Goal: Information Seeking & Learning: Check status

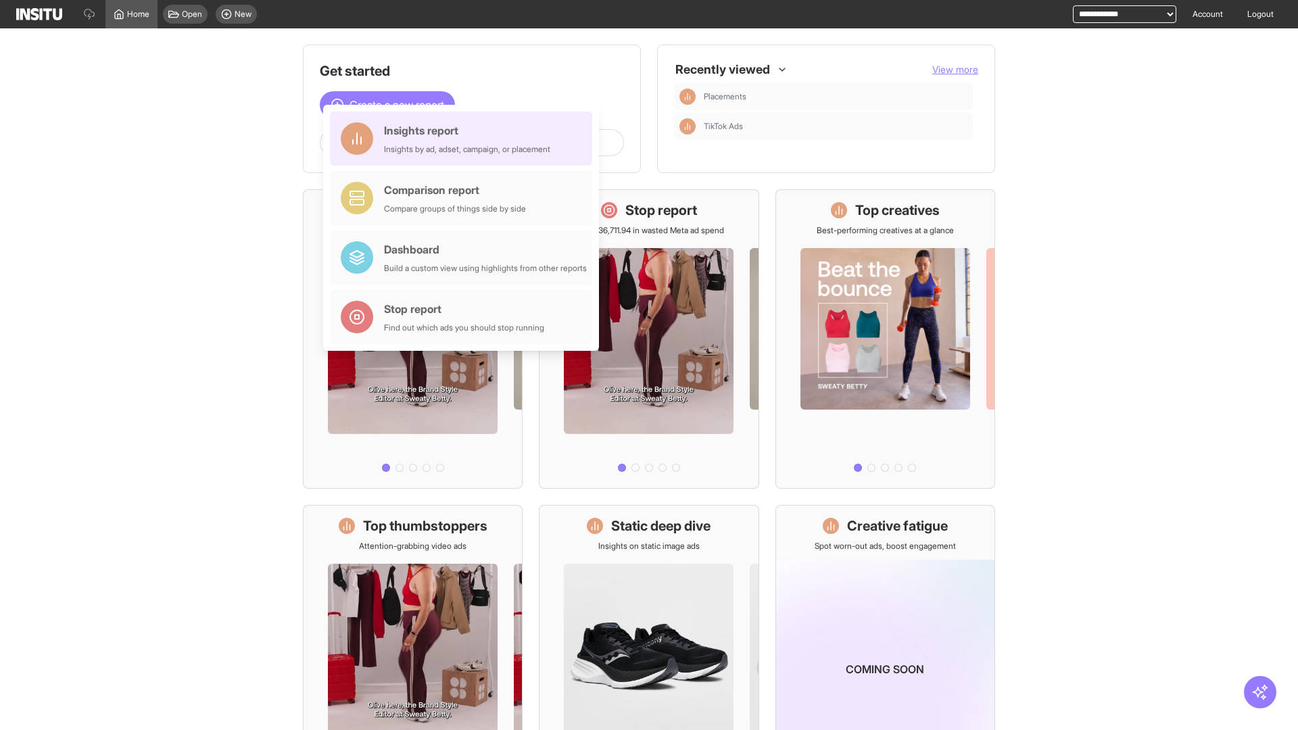
click at [464, 139] on div "Insights report Insights by ad, adset, campaign, or placement" at bounding box center [467, 138] width 166 height 32
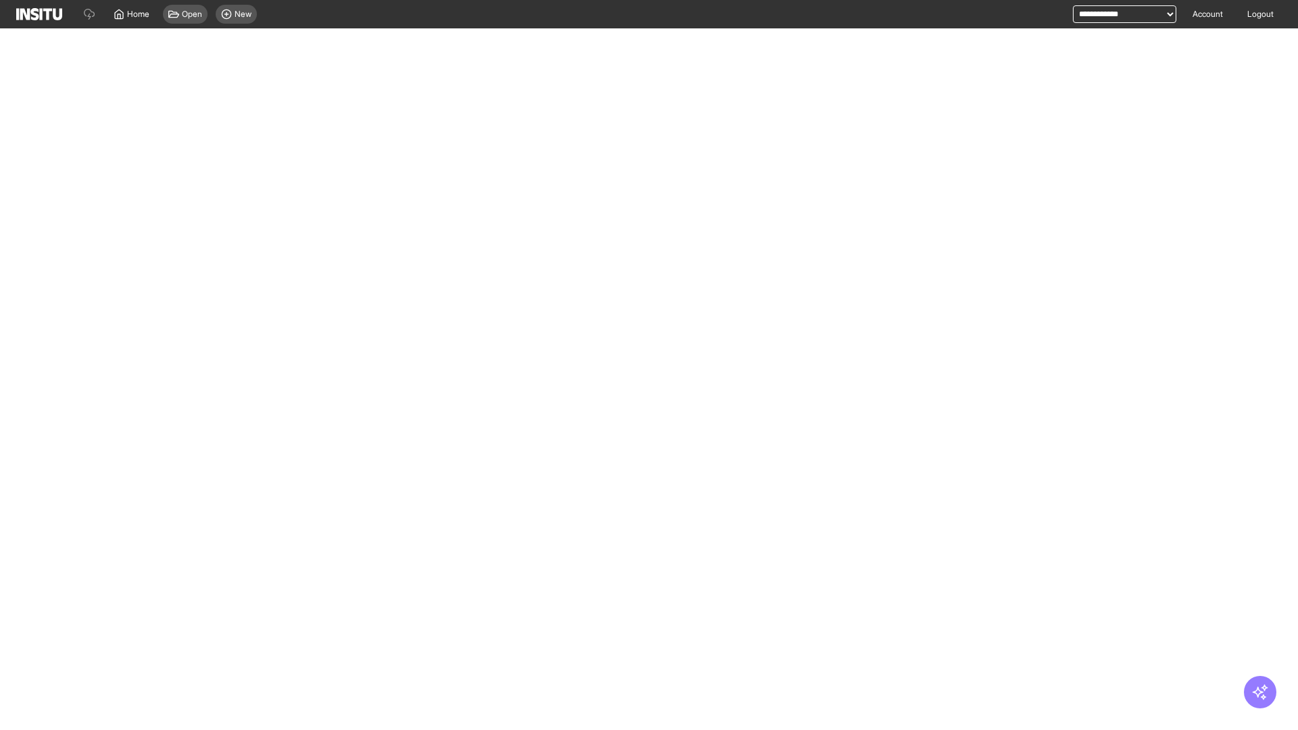
select select "**"
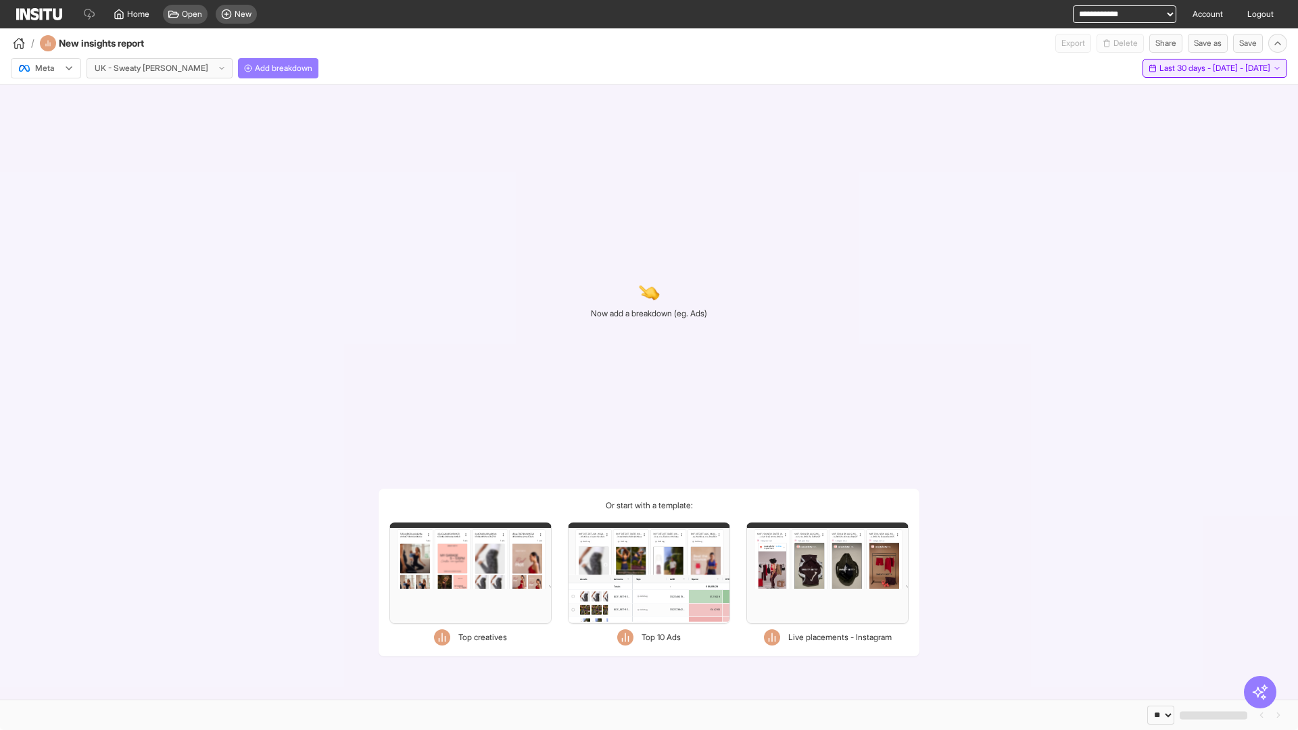
click at [1184, 68] on span "Last 30 days - [DATE] - [DATE]" at bounding box center [1214, 68] width 111 height 11
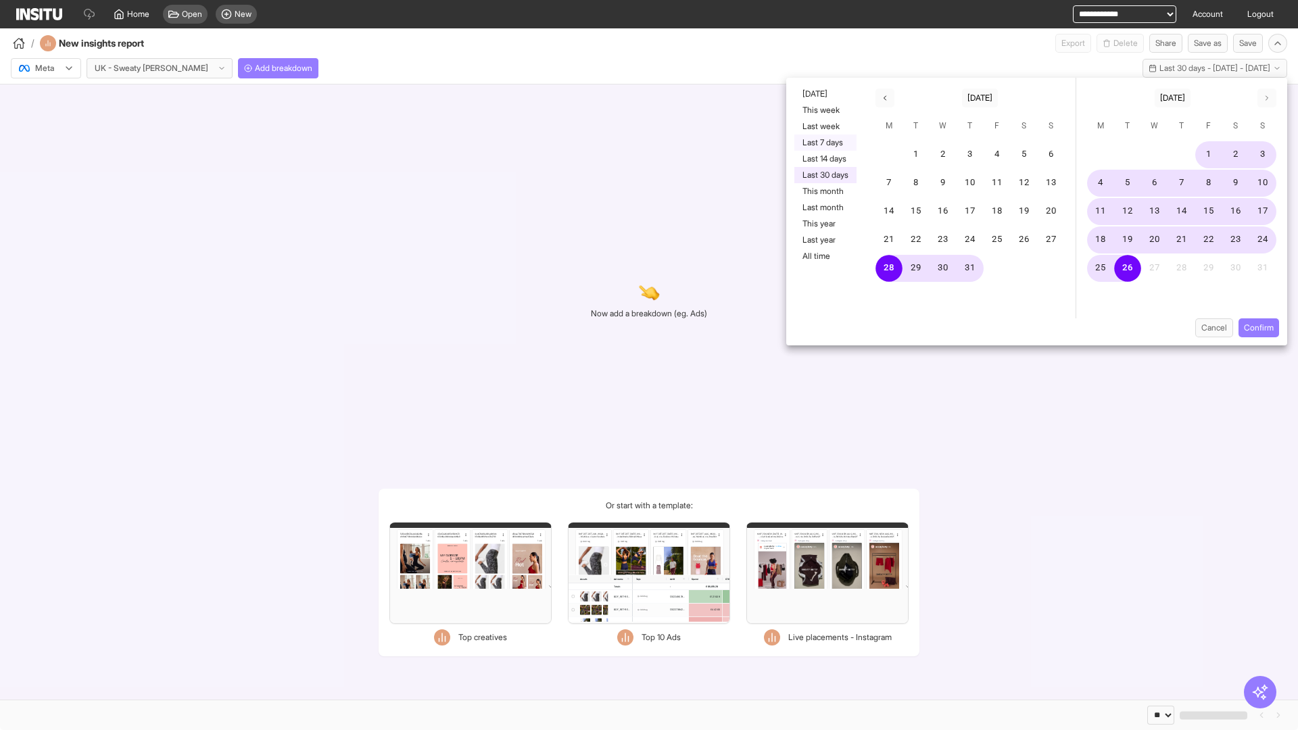
click at [824, 143] on button "Last 7 days" at bounding box center [825, 143] width 62 height 16
